Goal: Task Accomplishment & Management: Use online tool/utility

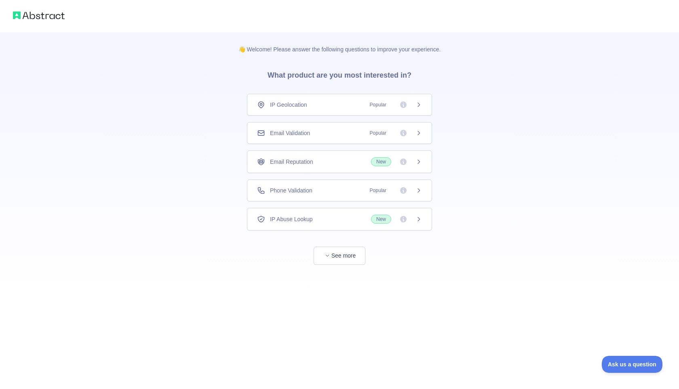
click at [341, 139] on div "Email Validation Popular" at bounding box center [339, 133] width 185 height 22
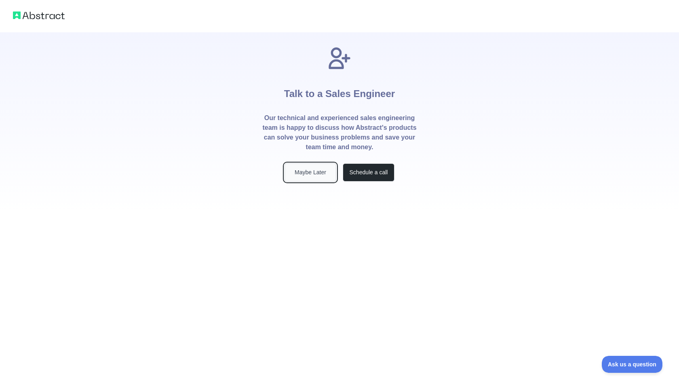
click at [308, 178] on button "Maybe Later" at bounding box center [311, 172] width 52 height 18
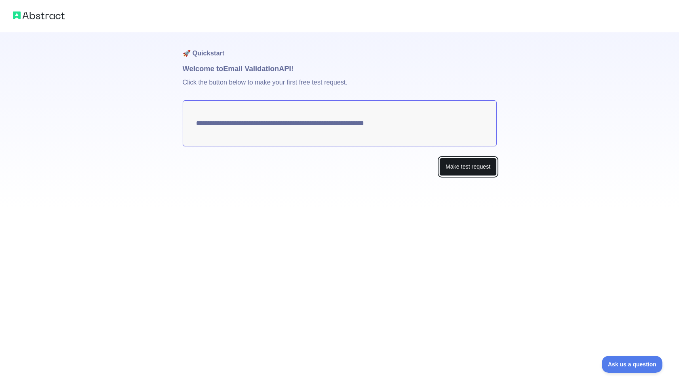
click at [455, 167] on button "Make test request" at bounding box center [467, 167] width 57 height 18
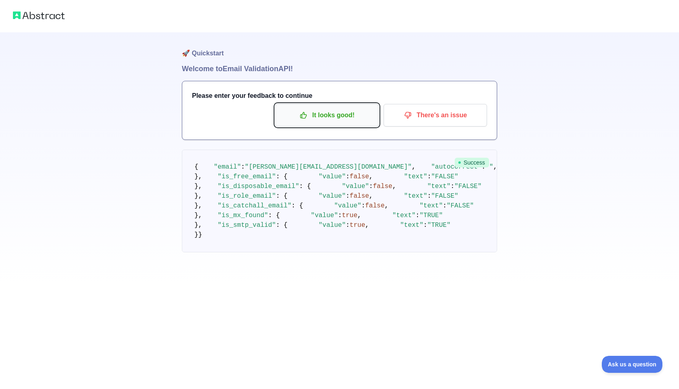
click at [321, 114] on p "It looks good!" at bounding box center [326, 115] width 91 height 14
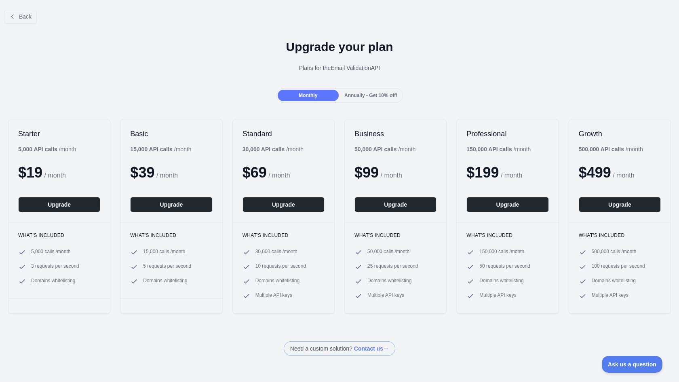
click at [21, 24] on div "Back" at bounding box center [339, 16] width 679 height 27
click at [22, 13] on span "Back" at bounding box center [25, 16] width 13 height 6
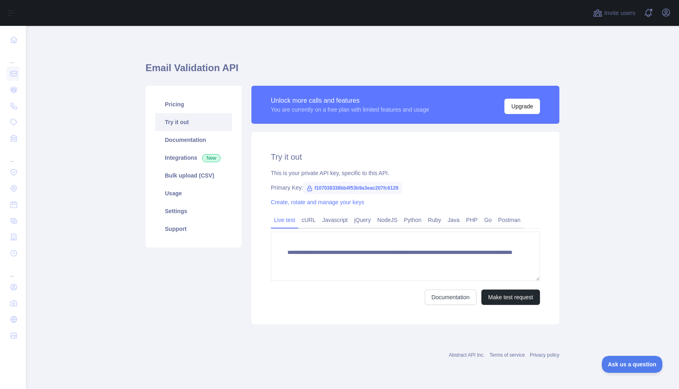
click at [329, 189] on span "f107038338bb4f53b9a3eac207fc6129" at bounding box center [352, 188] width 99 height 12
drag, startPoint x: 314, startPoint y: 188, endPoint x: 414, endPoint y: 186, distance: 99.4
click at [414, 186] on div "Primary Key: f107038338bb4f53b9a3eac207fc6129" at bounding box center [405, 187] width 269 height 8
copy span "f107038338bb4f53b9a3eac207fc6129"
